Goal: Task Accomplishment & Management: Manage account settings

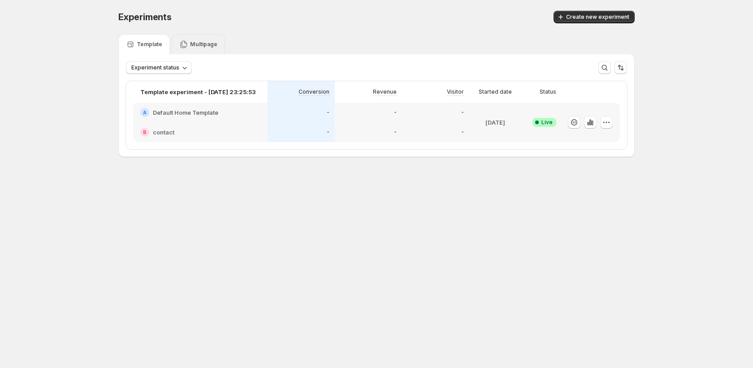
click at [198, 45] on p "Multipage" at bounding box center [203, 44] width 27 height 7
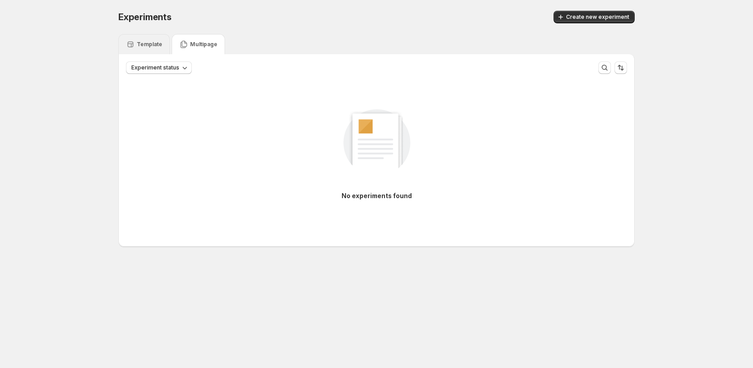
click at [157, 47] on p "Template" at bounding box center [150, 44] width 26 height 7
